Goal: Task Accomplishment & Management: Manage account settings

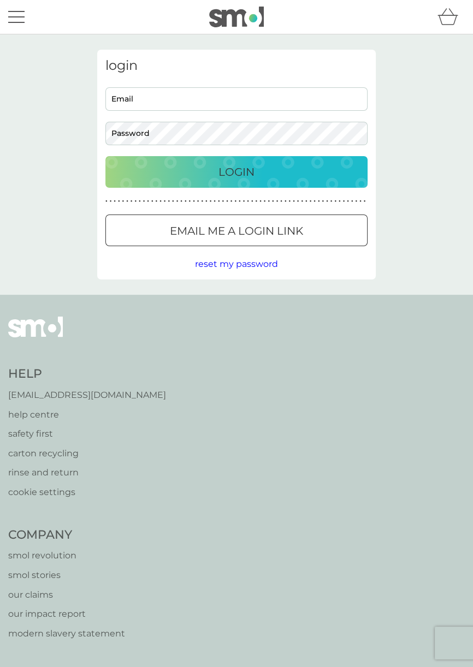
click at [236, 103] on input "Email" at bounding box center [236, 98] width 262 height 23
type input "beverleybaker99@gmail.com"
click at [290, 177] on div "Login" at bounding box center [236, 171] width 240 height 17
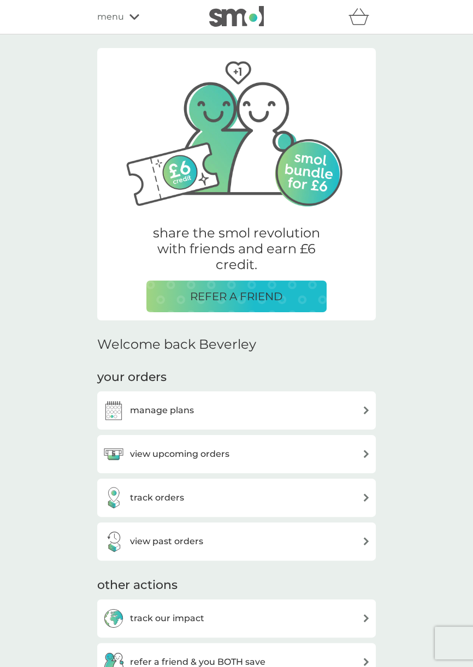
click at [366, 456] on img at bounding box center [366, 454] width 8 height 8
click at [326, 458] on div "view upcoming orders" at bounding box center [237, 454] width 268 height 22
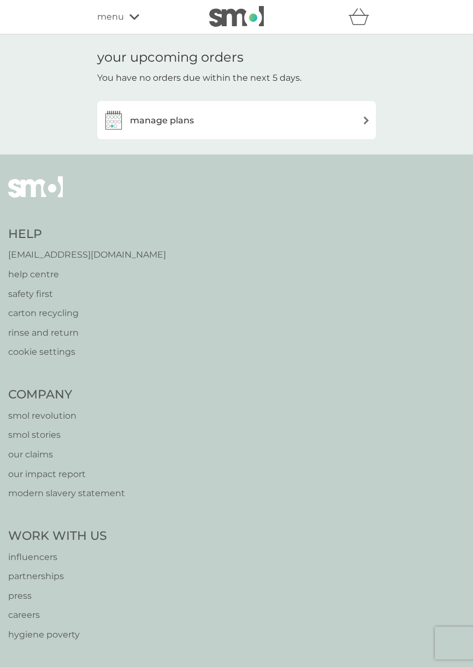
click at [362, 121] on img at bounding box center [366, 120] width 8 height 8
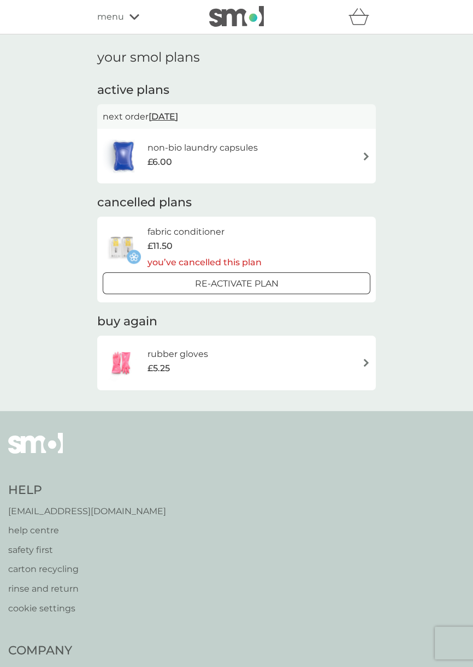
click at [366, 163] on div "non-bio laundry capsules £6.00" at bounding box center [237, 156] width 268 height 38
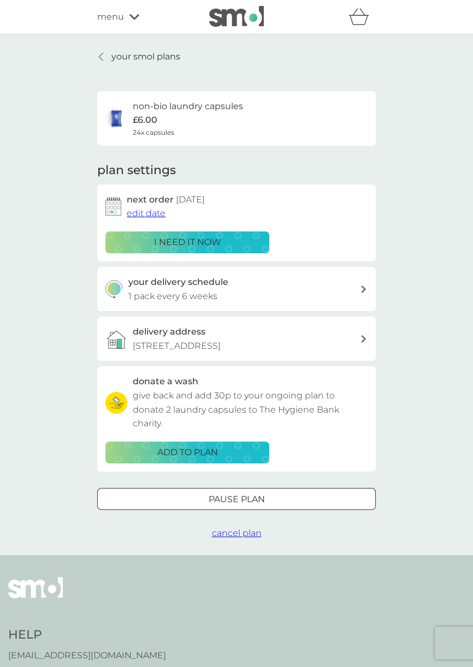
click at [157, 215] on span "edit date" at bounding box center [146, 213] width 39 height 10
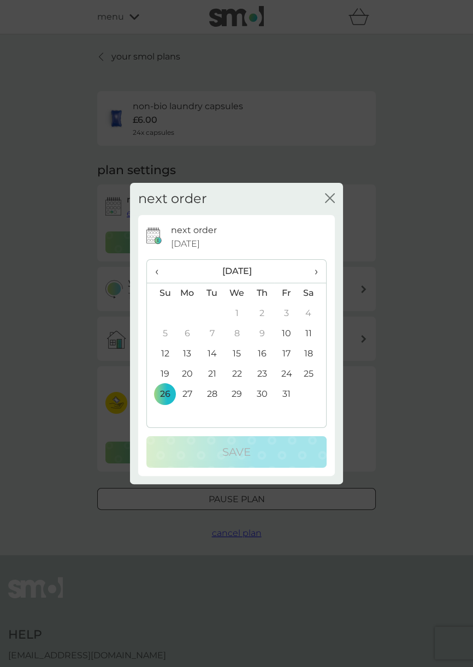
click at [289, 353] on td "17" at bounding box center [286, 354] width 25 height 20
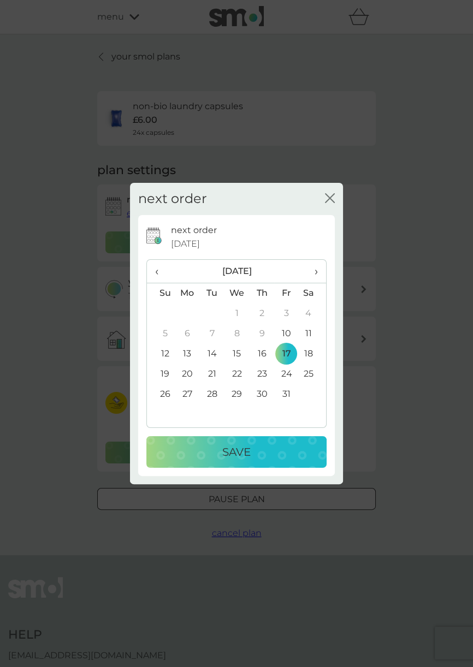
click at [284, 454] on div "Save" at bounding box center [236, 451] width 158 height 17
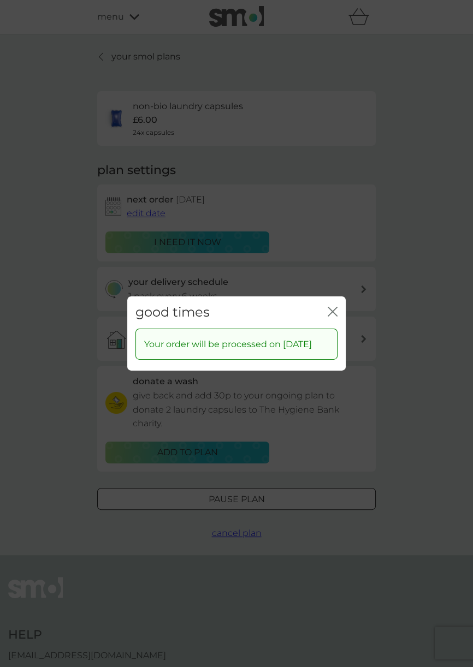
click at [336, 307] on icon "close" at bounding box center [333, 312] width 10 height 10
